Goal: Transaction & Acquisition: Obtain resource

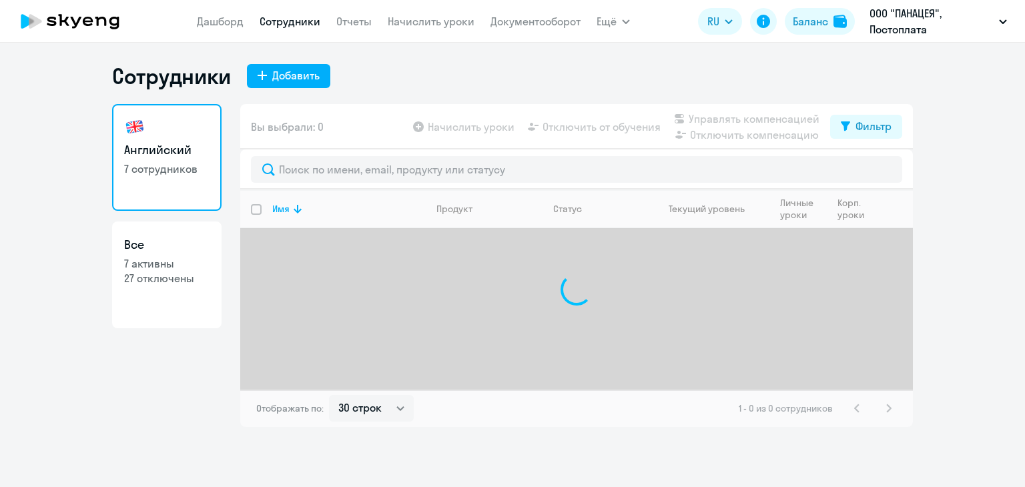
select select "30"
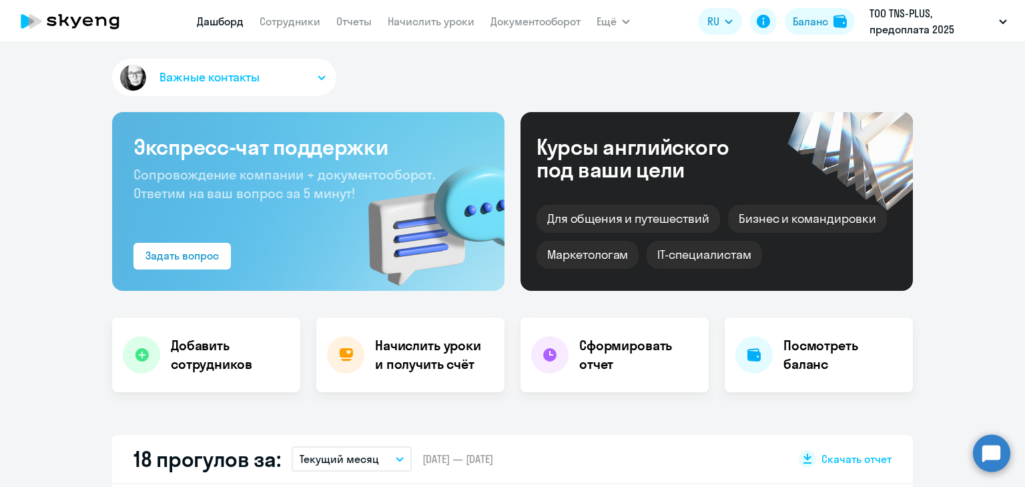
select select "30"
click at [827, 19] on div "Баланс" at bounding box center [810, 21] width 35 height 16
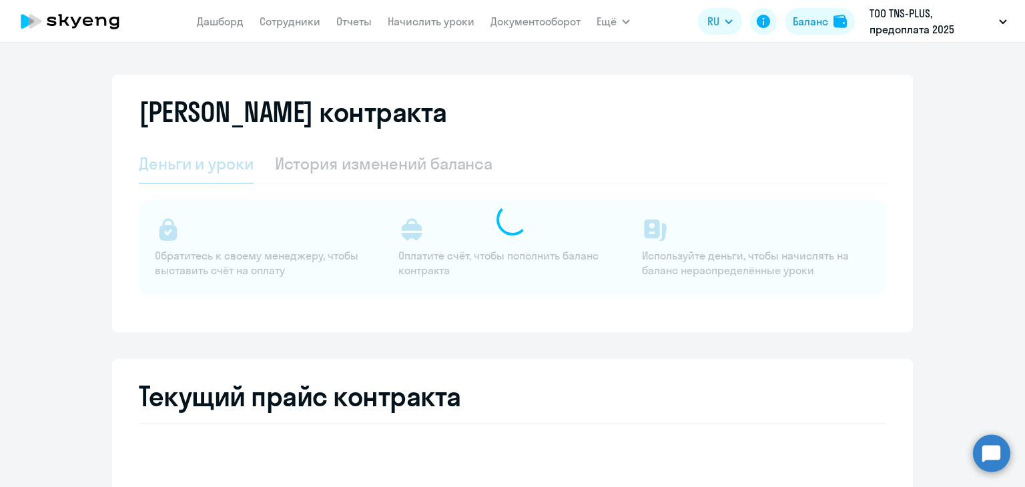
select select "english_adult_not_native_speaker"
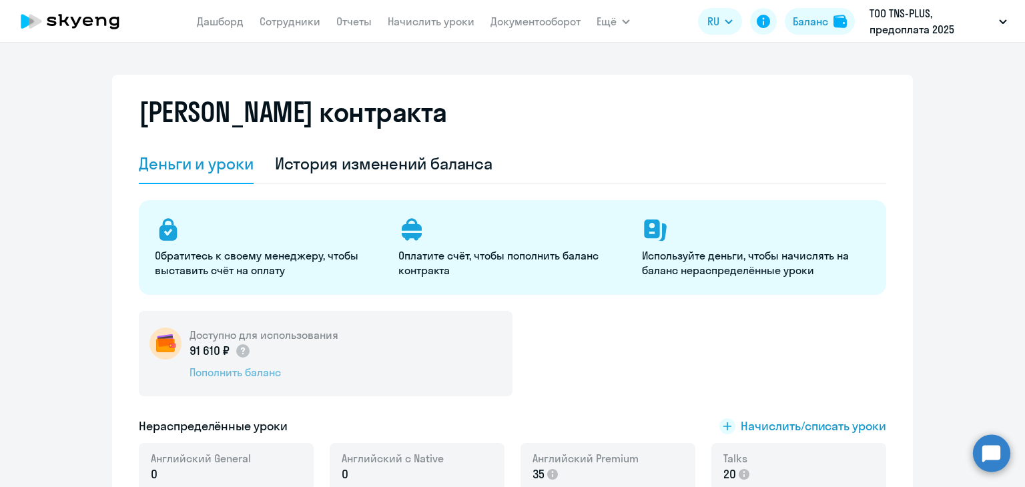
click at [250, 373] on div "Пополнить баланс" at bounding box center [264, 372] width 149 height 15
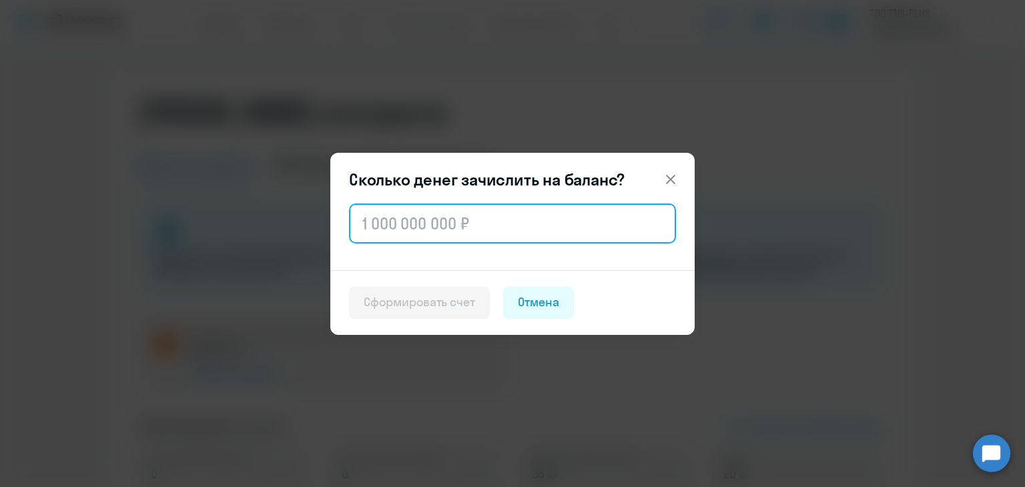
click at [431, 224] on input "text" at bounding box center [512, 224] width 327 height 40
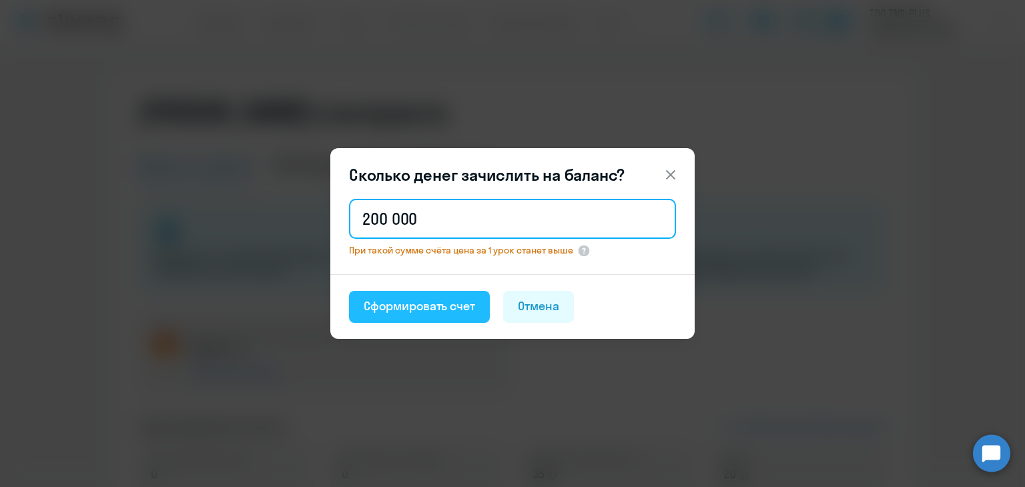
type input "200 000"
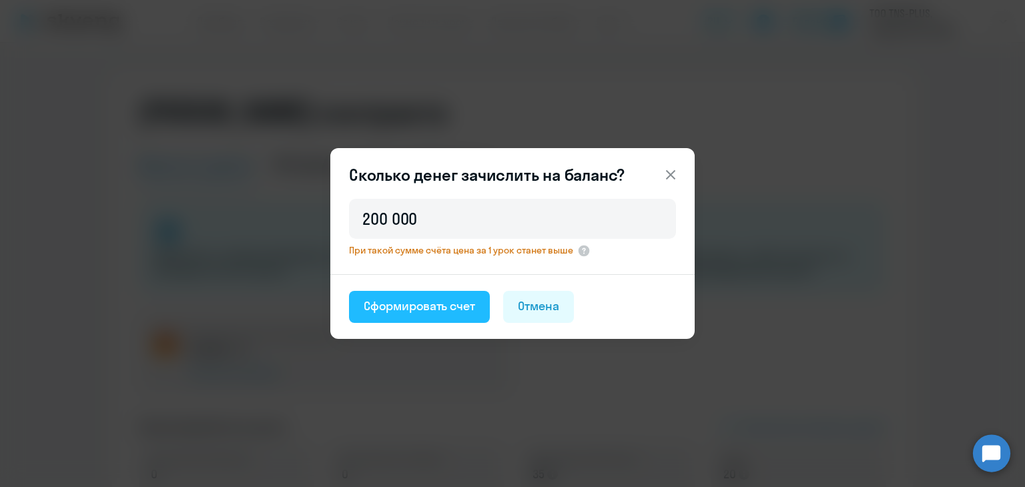
click at [438, 302] on div "Сформировать счет" at bounding box center [419, 306] width 111 height 17
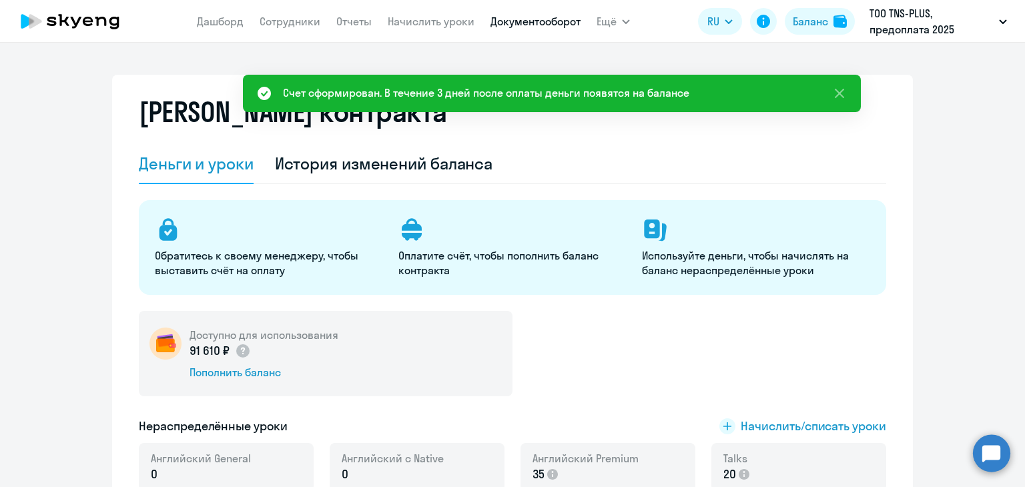
click at [540, 17] on link "Документооборот" at bounding box center [536, 21] width 90 height 13
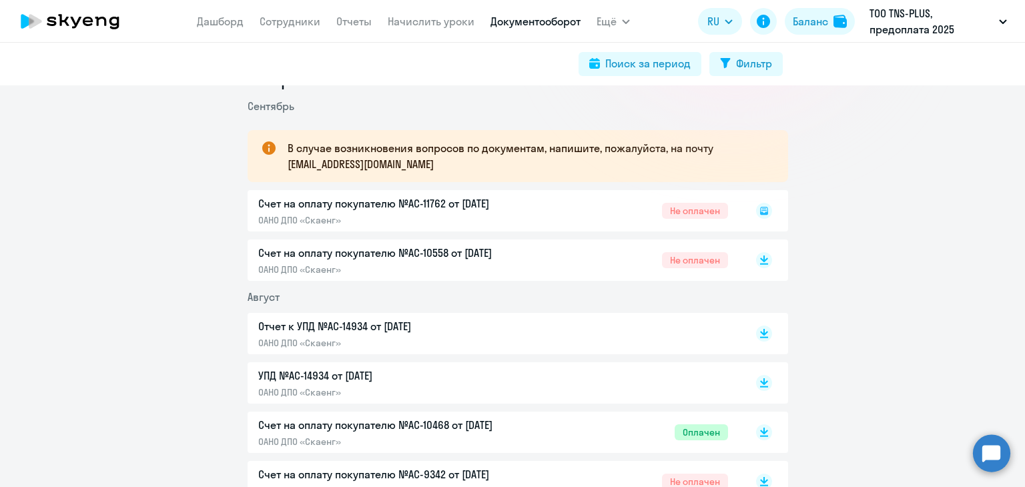
scroll to position [133, 0]
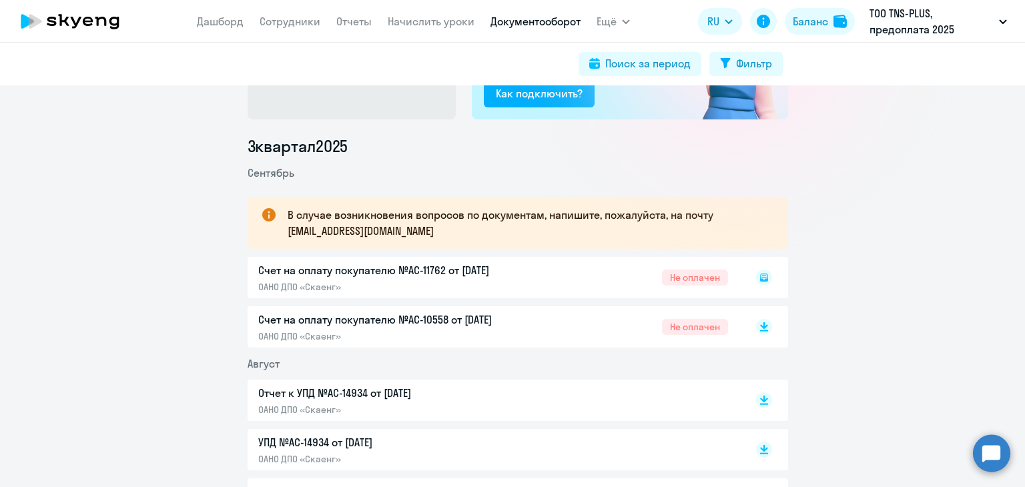
click at [756, 277] on rect at bounding box center [764, 278] width 16 height 16
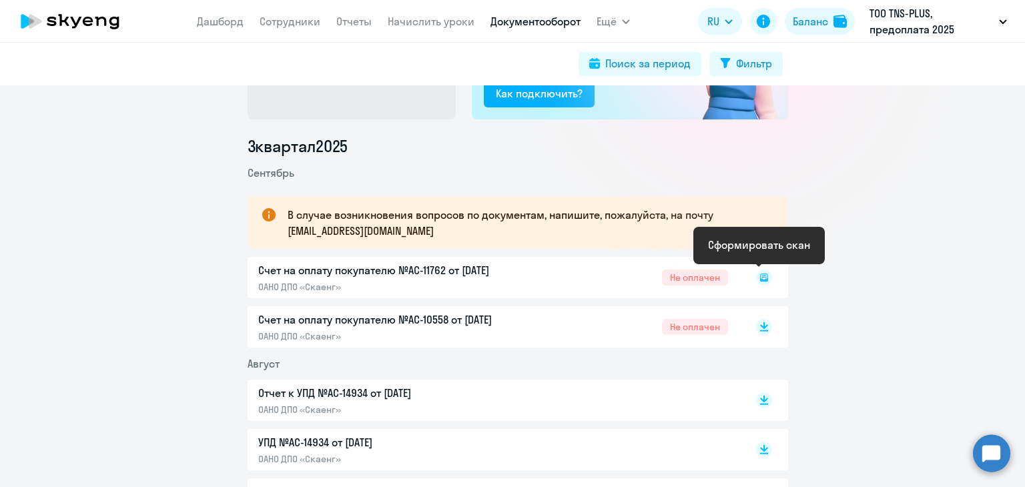
click at [758, 278] on rect at bounding box center [764, 278] width 16 height 16
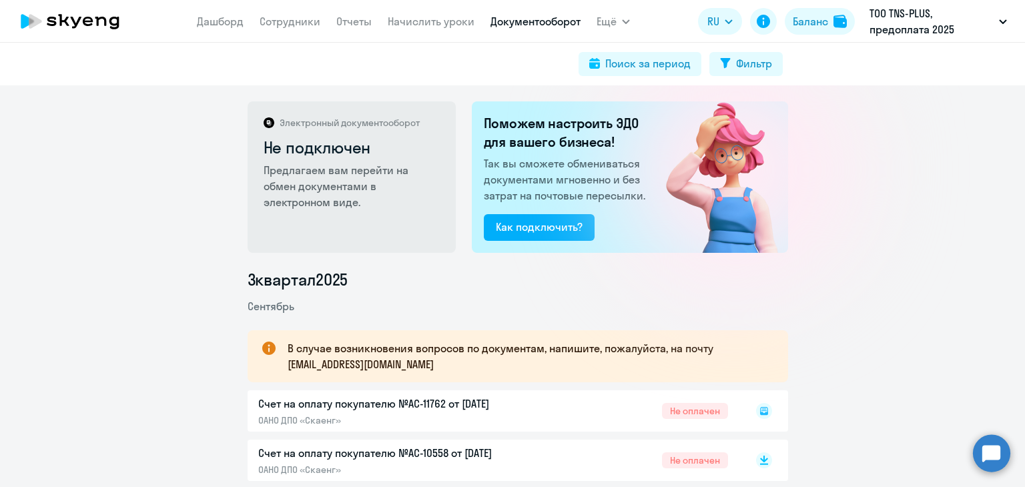
click at [761, 412] on rect at bounding box center [764, 411] width 16 height 16
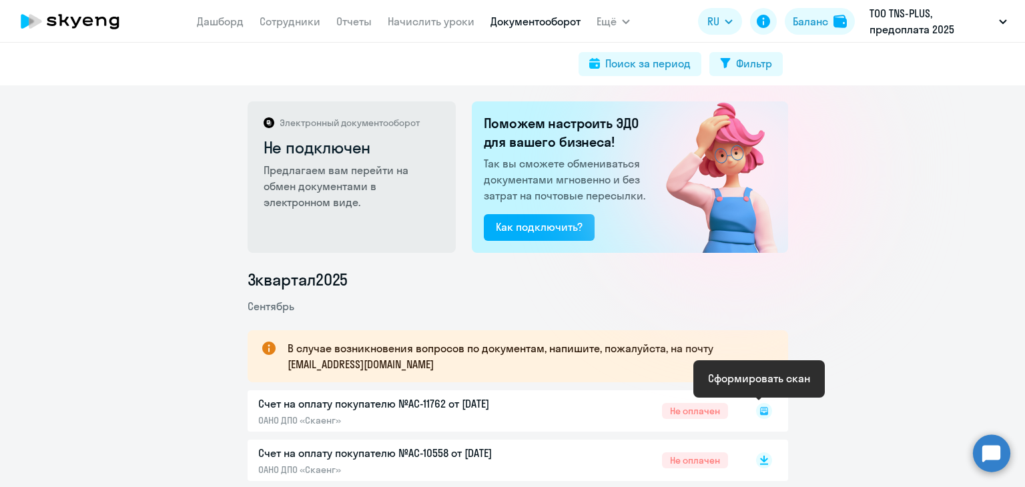
click at [760, 412] on rect at bounding box center [764, 411] width 16 height 16
click at [761, 407] on rect at bounding box center [764, 411] width 16 height 16
